Goal: Check status: Check status

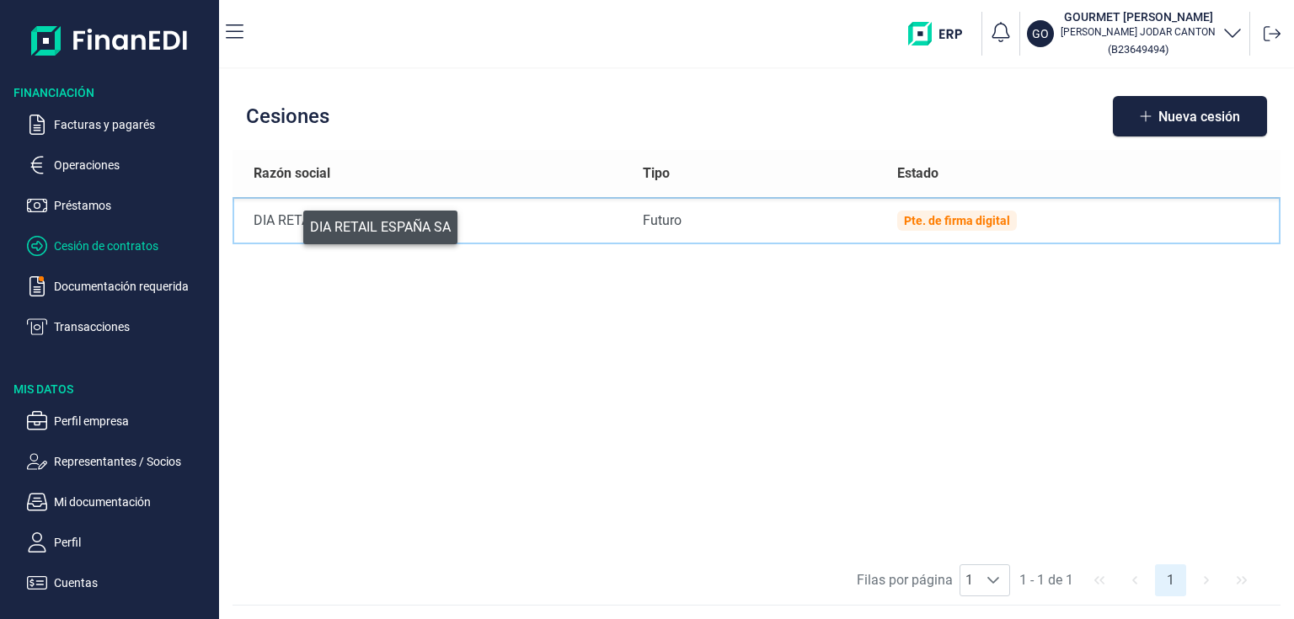
click at [292, 224] on div "DIA RETAIL ESPAÑA SA" at bounding box center [435, 221] width 362 height 20
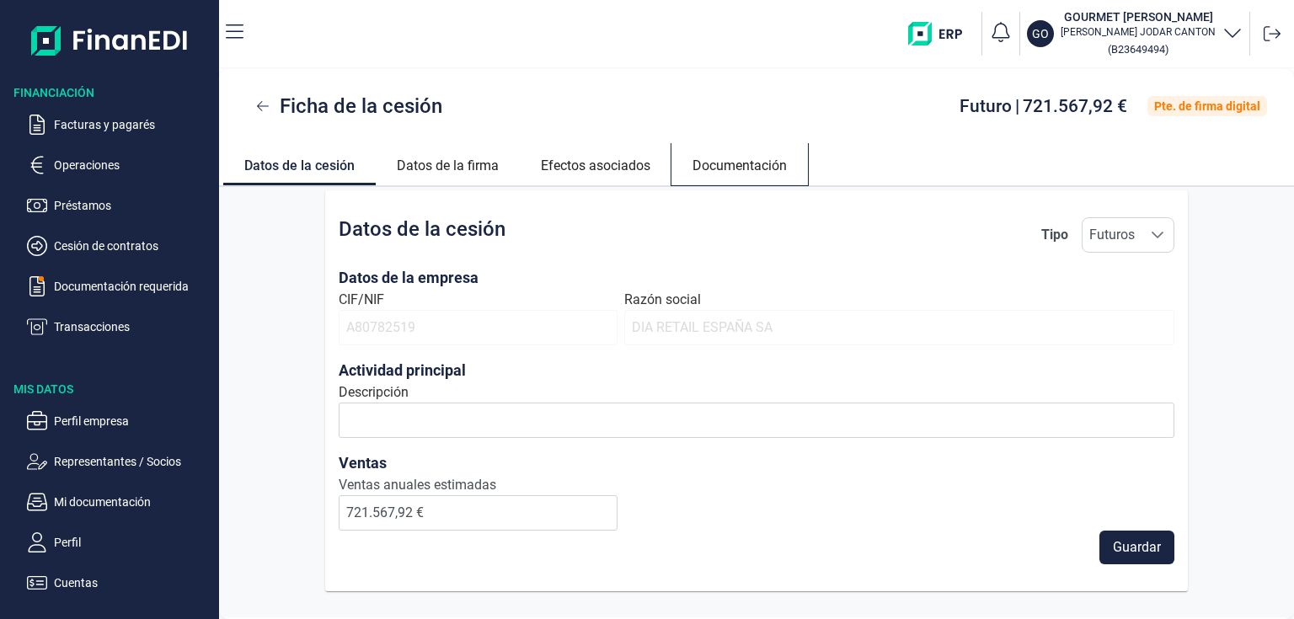
click at [713, 174] on link "Documentación" at bounding box center [740, 163] width 137 height 40
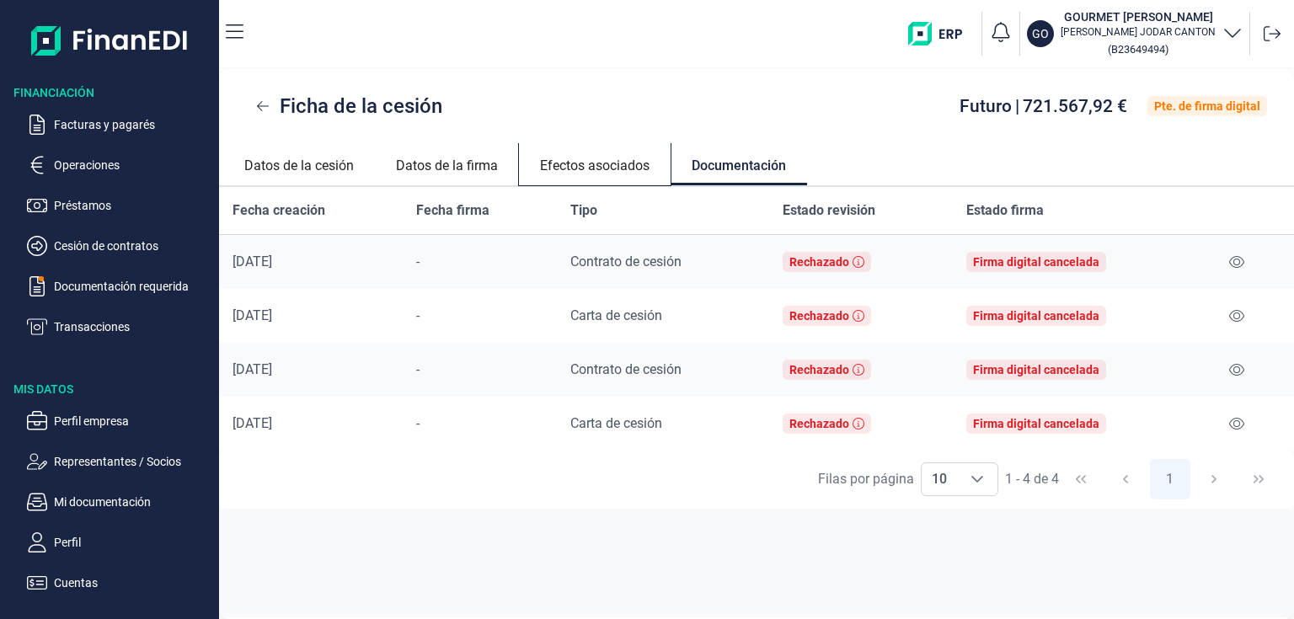
click at [606, 169] on link "Efectos asociados" at bounding box center [595, 163] width 152 height 40
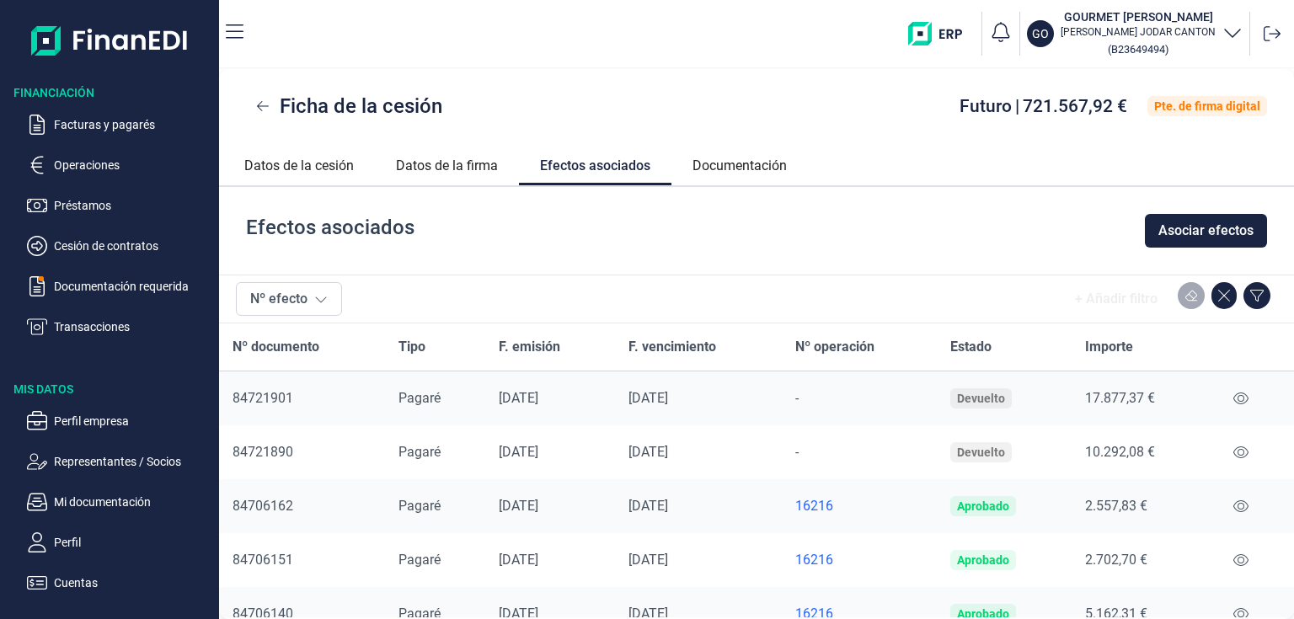
click at [77, 169] on p "Operaciones" at bounding box center [133, 165] width 158 height 20
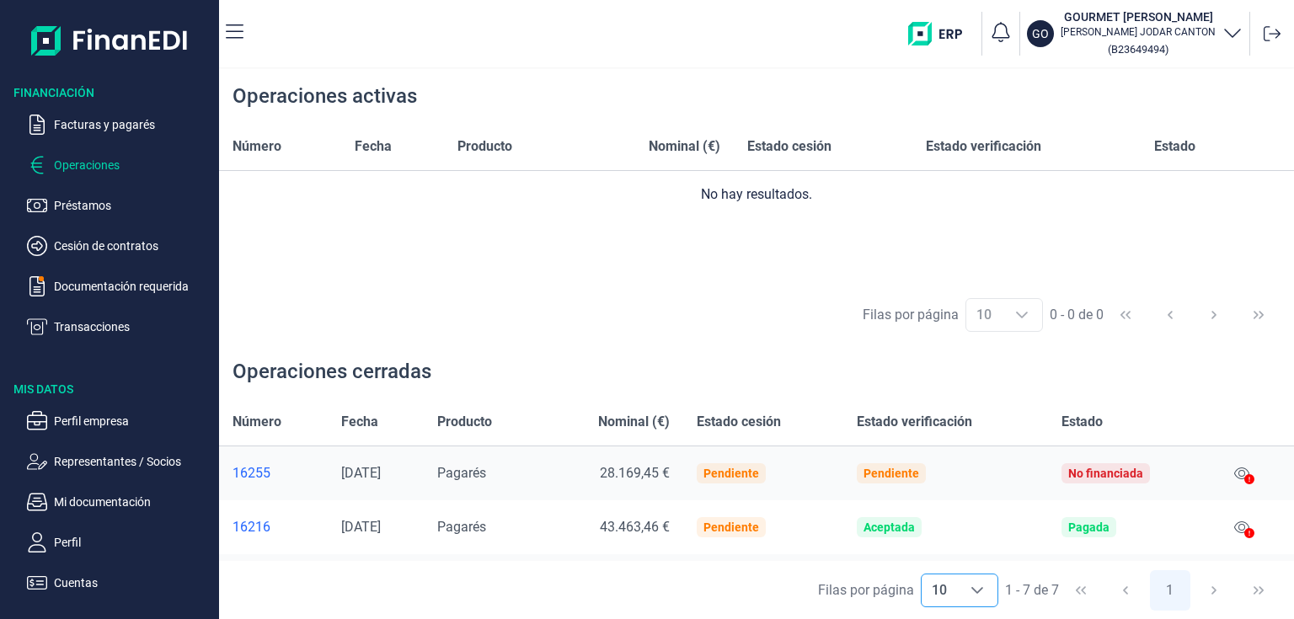
click at [971, 587] on icon "Choose" at bounding box center [977, 590] width 13 height 13
click at [972, 540] on li "20" at bounding box center [960, 553] width 78 height 40
type input "20"
drag, startPoint x: 1203, startPoint y: 587, endPoint x: 1193, endPoint y: 585, distance: 10.4
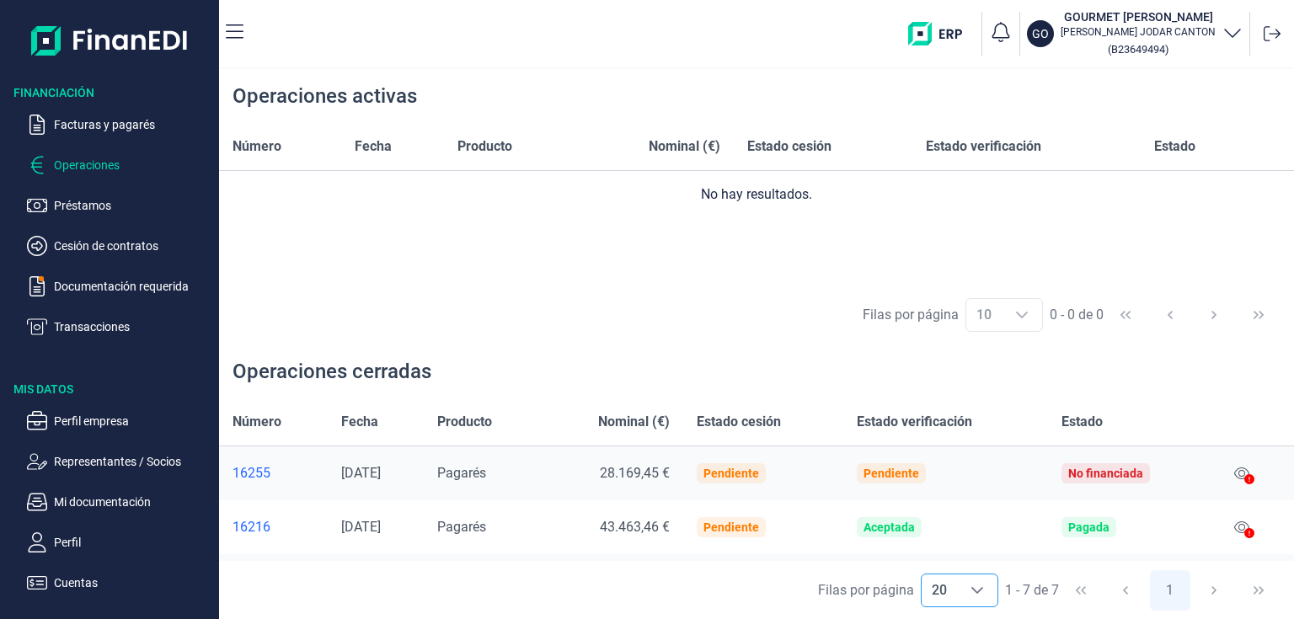
click at [1193, 585] on div "[PERSON_NAME] por página 20 20 20 1 - 7 de 7 1" at bounding box center [756, 590] width 1075 height 58
drag, startPoint x: 1192, startPoint y: 584, endPoint x: 1183, endPoint y: 582, distance: 8.8
click at [1187, 582] on span "1" at bounding box center [1170, 590] width 45 height 45
click at [1072, 594] on div "[PERSON_NAME] por página 20 20 20 1 - 7 de 7 1" at bounding box center [756, 590] width 1075 height 58
click at [1001, 601] on div "[PERSON_NAME] por página 20 20 20 1 - 7 de 7 1" at bounding box center [756, 590] width 1075 height 58
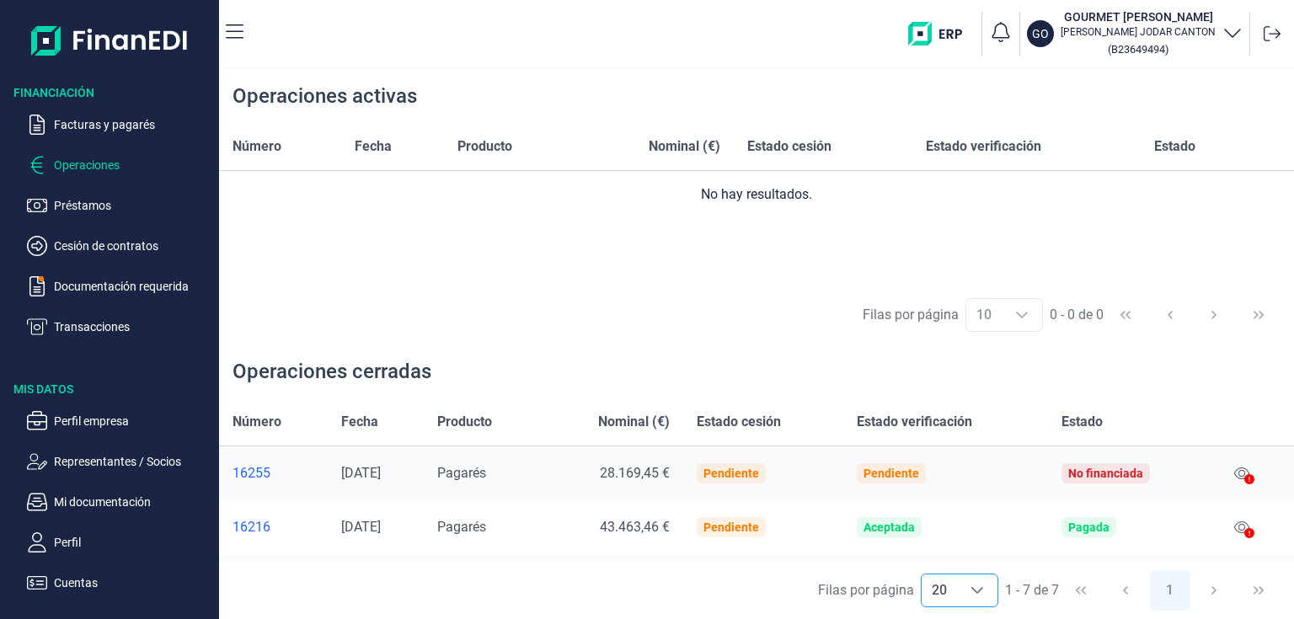
click at [988, 592] on div "Choose" at bounding box center [977, 591] width 40 height 32
click at [1112, 360] on div "Operaciones cerradas" at bounding box center [756, 372] width 1075 height 54
click at [1210, 324] on div "[PERSON_NAME] por página 10 10 10 0 - 0 de 0" at bounding box center [756, 316] width 1075 height 58
click at [1201, 310] on div "[PERSON_NAME] por página 10 10 10 0 - 0 de 0" at bounding box center [756, 316] width 1075 height 58
click at [1021, 310] on icon "Choose" at bounding box center [1022, 314] width 13 height 13
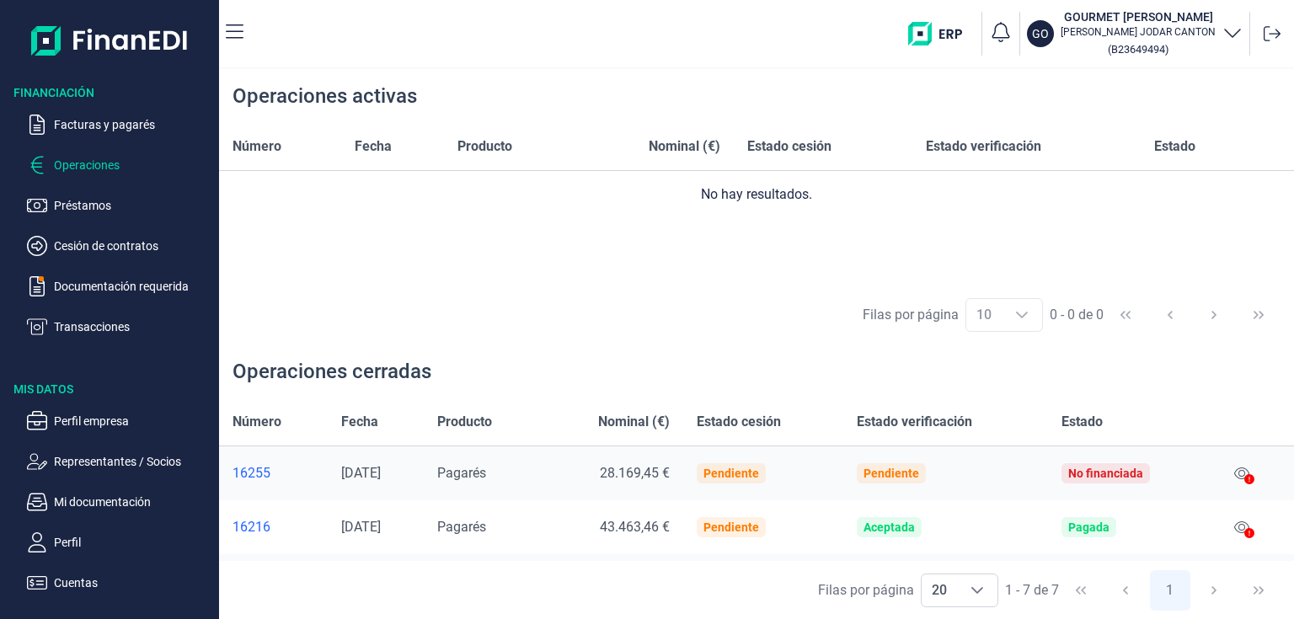
click at [1016, 320] on icon "Choose" at bounding box center [1022, 314] width 13 height 13
click at [919, 279] on div "Número Fecha Producto Nominal (€) Estado cesión Estado verificación Estado No h…" at bounding box center [756, 204] width 1075 height 163
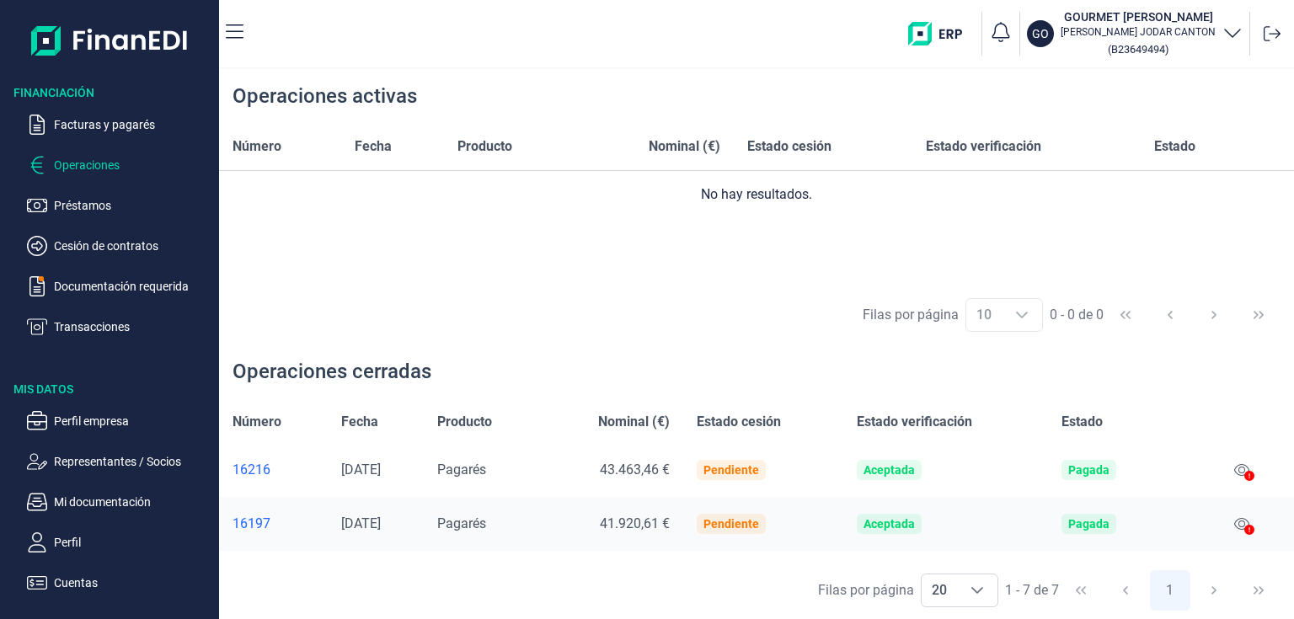
click at [262, 524] on div "16197" at bounding box center [274, 524] width 82 height 17
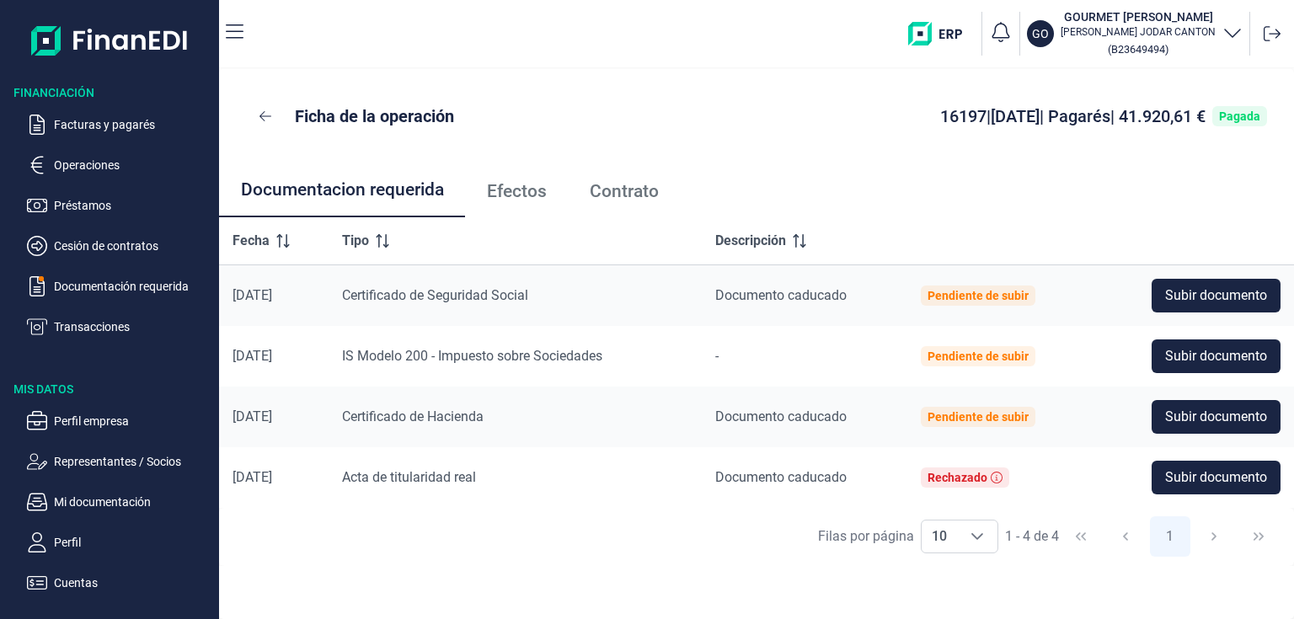
click at [613, 196] on span "Contrato" at bounding box center [624, 192] width 69 height 18
